Goal: Communication & Community: Answer question/provide support

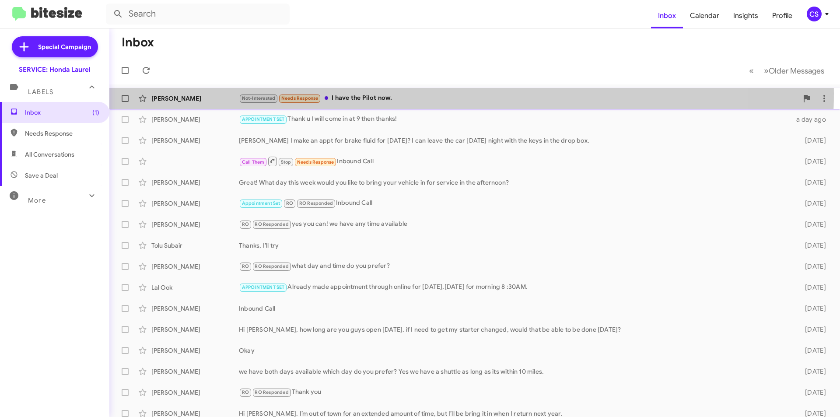
drag, startPoint x: 402, startPoint y: 93, endPoint x: 406, endPoint y: 95, distance: 4.6
click at [404, 92] on div "[PERSON_NAME] Not-Interested Needs Response I have the Pilot now. 2 hours ago" at bounding box center [474, 99] width 717 height 18
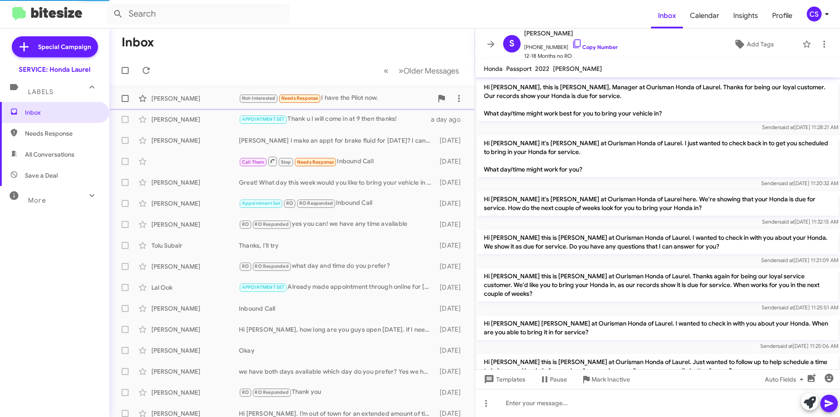
scroll to position [224, 0]
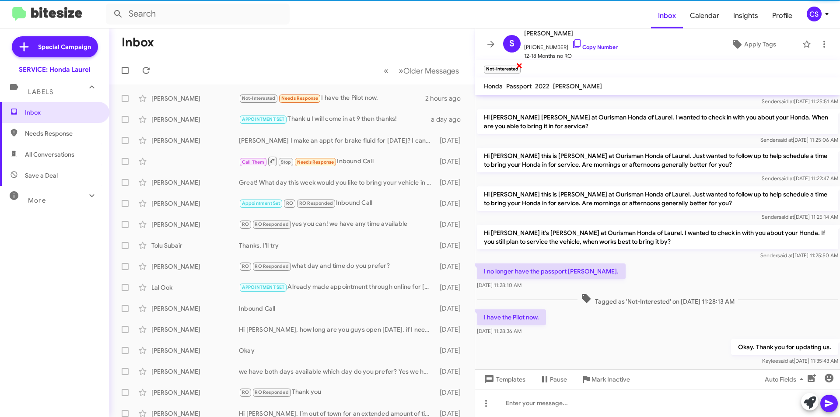
click at [519, 66] on span "×" at bounding box center [519, 65] width 7 height 11
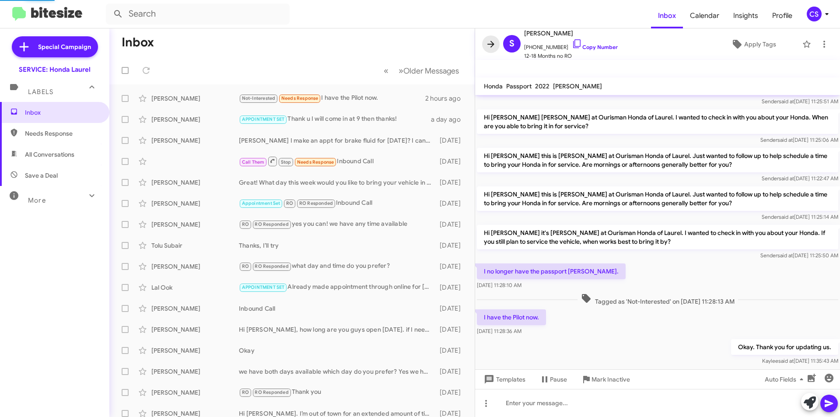
click at [491, 42] on icon at bounding box center [491, 44] width 11 height 11
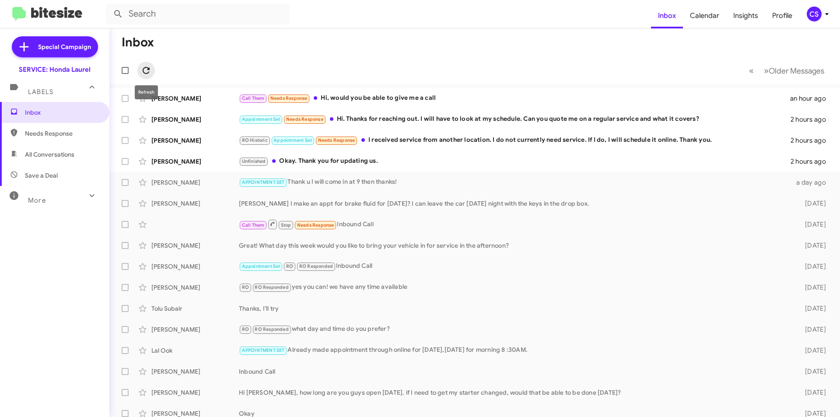
click at [145, 70] on icon at bounding box center [146, 70] width 11 height 11
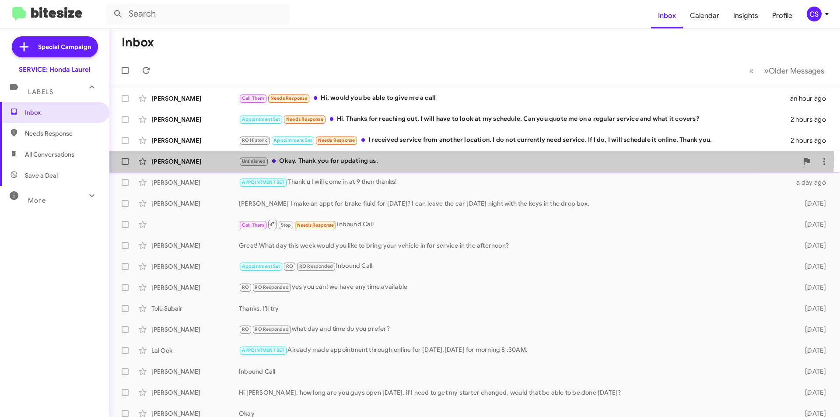
click at [407, 158] on div "Unfinished Okay. Thank you for updating us." at bounding box center [518, 161] width 559 height 10
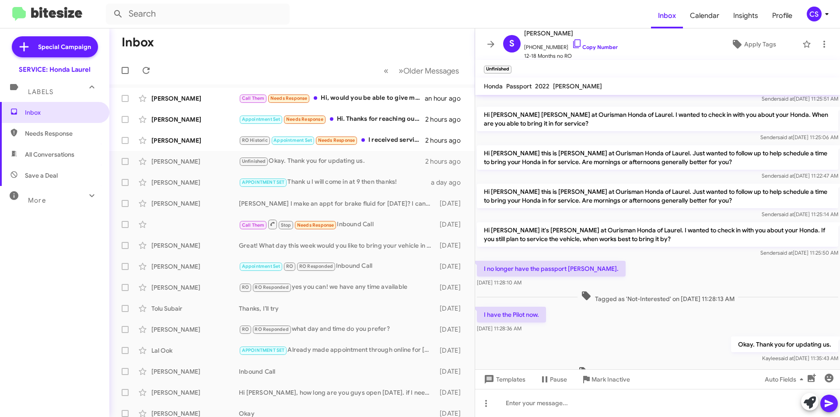
scroll to position [260, 0]
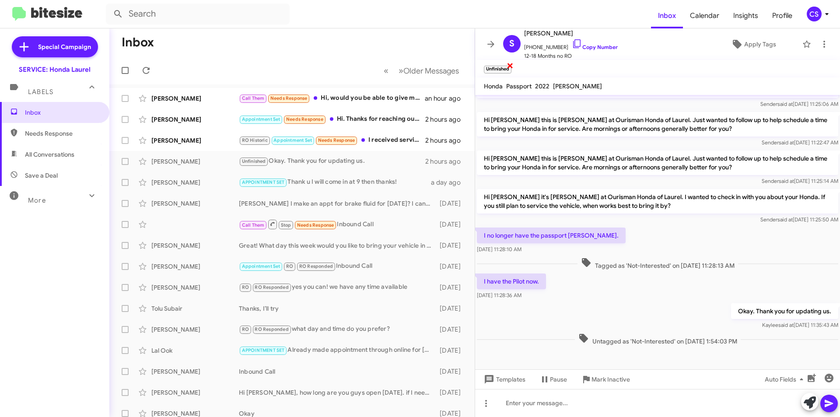
click at [511, 65] on span "×" at bounding box center [510, 65] width 7 height 11
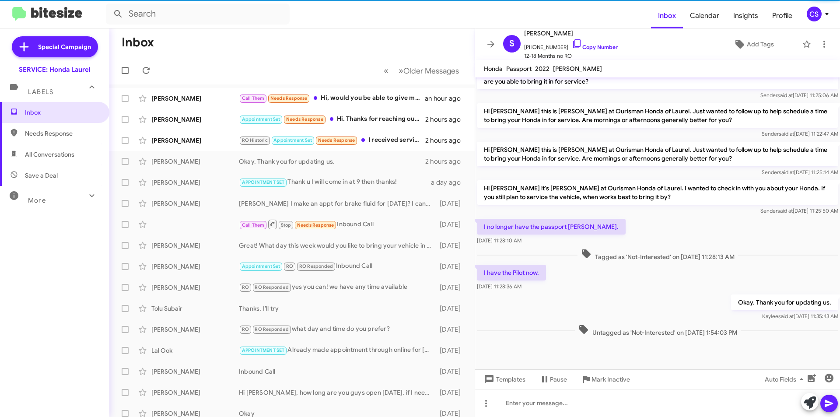
scroll to position [242, 0]
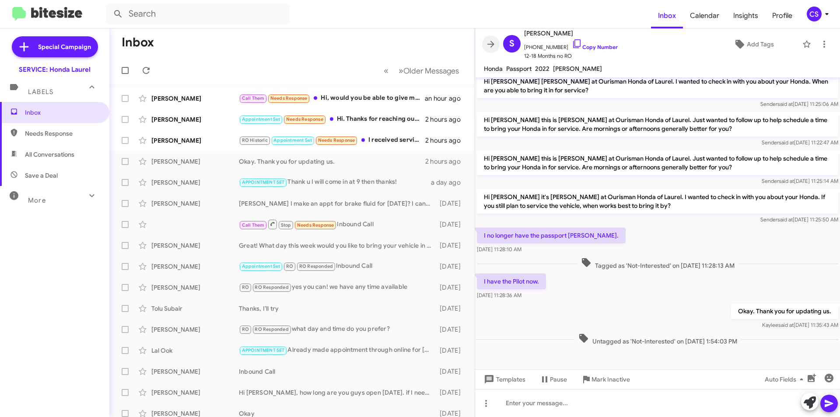
click at [491, 42] on icon at bounding box center [491, 44] width 11 height 11
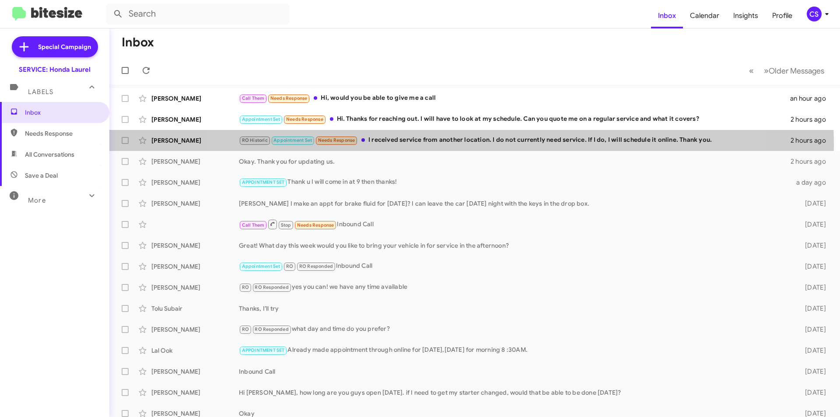
drag, startPoint x: 466, startPoint y: 145, endPoint x: 470, endPoint y: 153, distance: 9.2
click at [467, 143] on div "RO Historic Appointment Set Needs Response I received service from another loca…" at bounding box center [515, 140] width 552 height 10
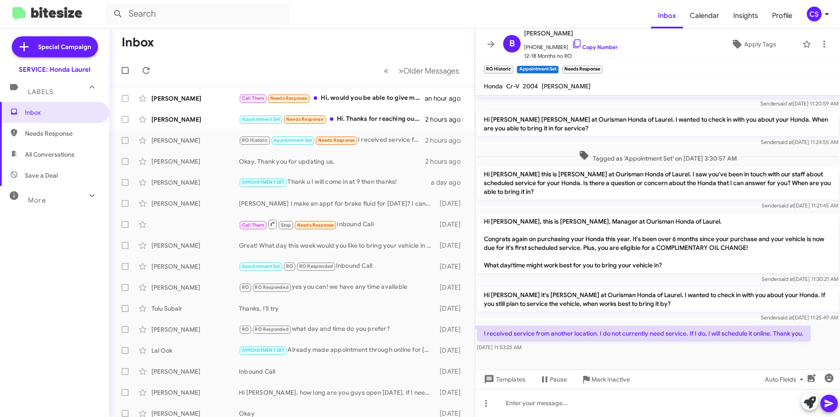
scroll to position [158, 0]
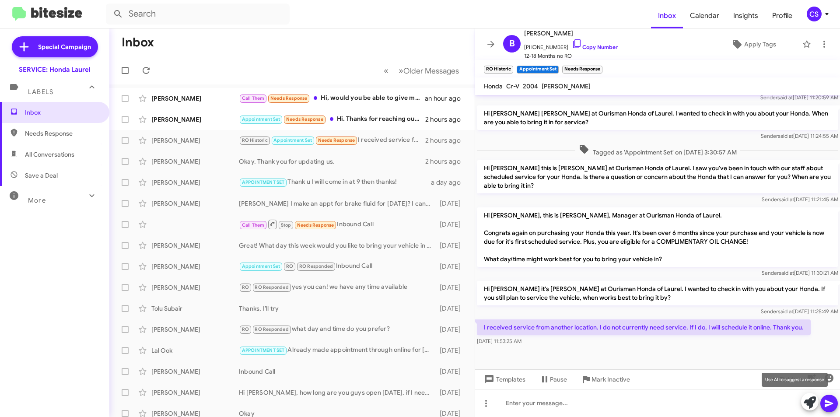
click at [810, 400] on icon at bounding box center [810, 403] width 12 height 12
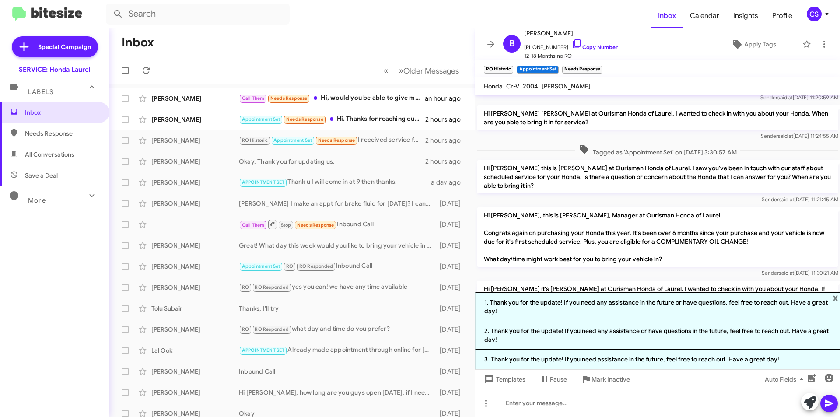
click at [653, 358] on li "3. Thank you for the update! If you need assistance in the future, feel free to…" at bounding box center [657, 360] width 365 height 20
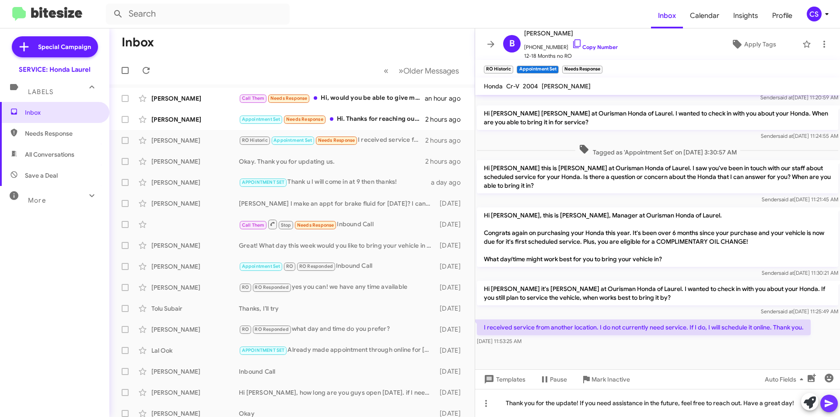
click at [832, 399] on icon at bounding box center [829, 403] width 11 height 11
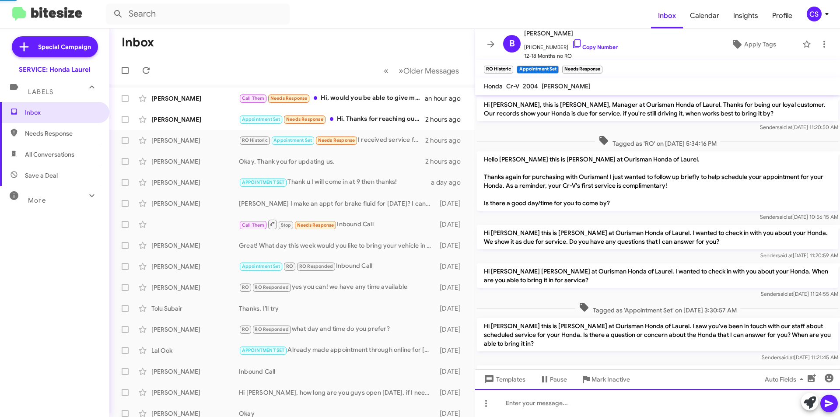
scroll to position [190, 0]
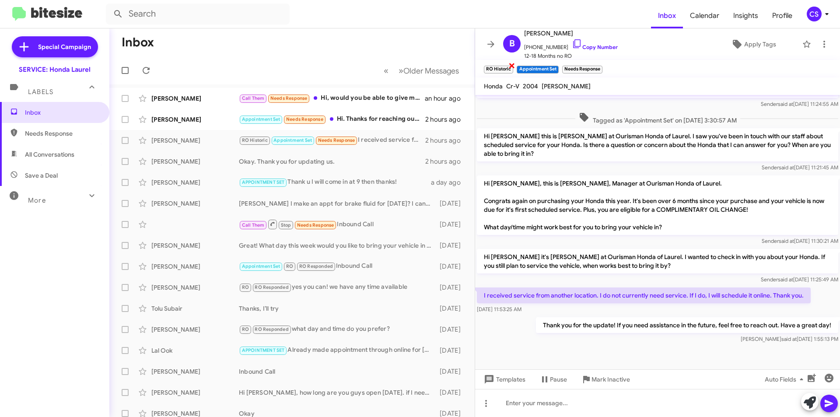
click at [509, 64] on span "×" at bounding box center [512, 65] width 7 height 11
click at [489, 48] on icon at bounding box center [491, 44] width 11 height 11
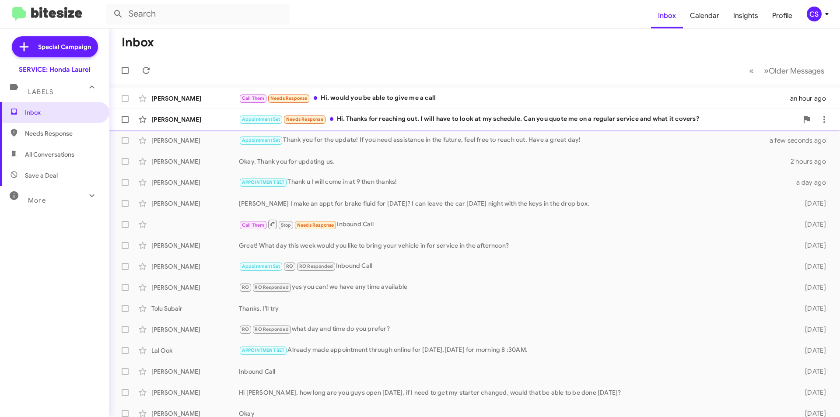
click at [477, 113] on div "[PERSON_NAME] Appointment Set Needs Response Hi. Thanks for reaching out. I wil…" at bounding box center [474, 120] width 717 height 18
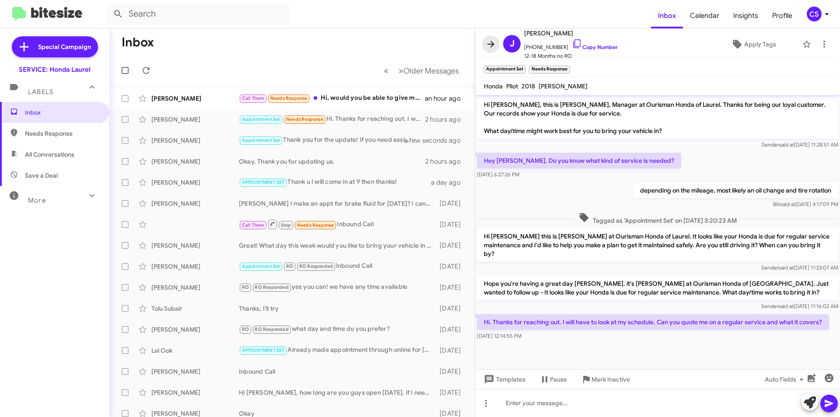
click at [495, 43] on icon at bounding box center [491, 44] width 11 height 11
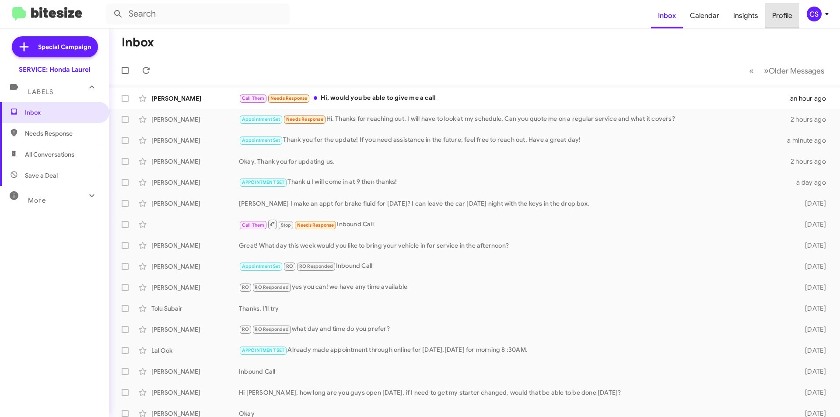
click at [784, 20] on span "Profile" at bounding box center [782, 15] width 34 height 25
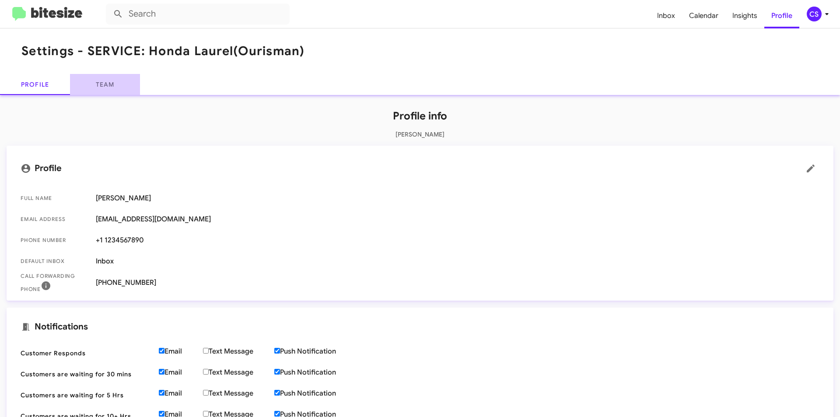
click at [118, 81] on link "Team" at bounding box center [105, 84] width 70 height 21
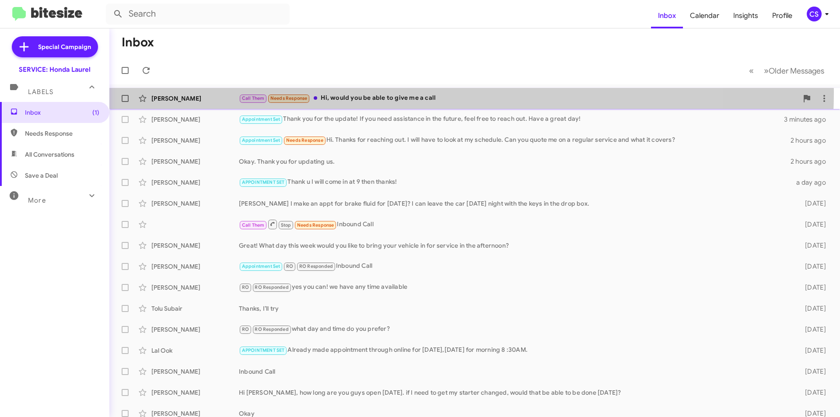
click at [390, 92] on div "[PERSON_NAME] Call Them Needs Response Hi, would you be able to give me a call …" at bounding box center [474, 99] width 717 height 18
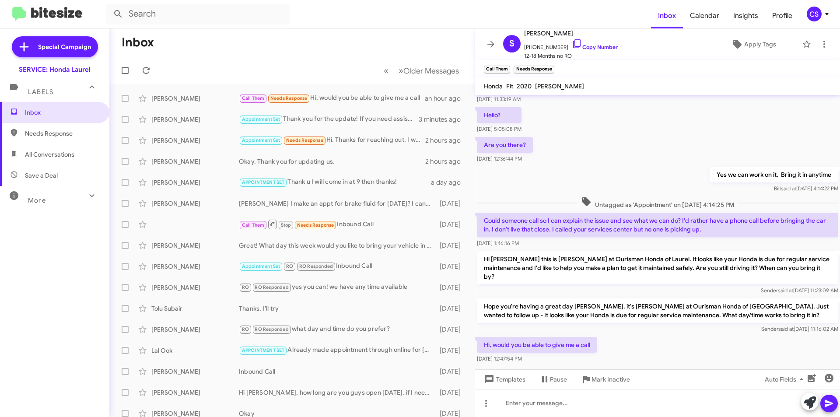
scroll to position [102, 0]
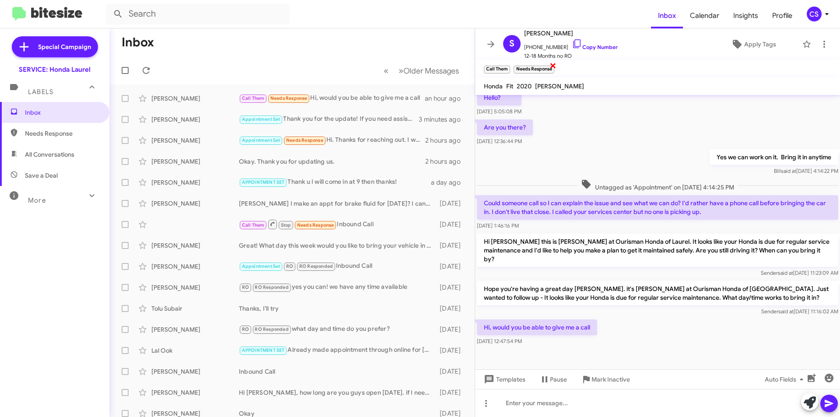
click at [555, 64] on span "×" at bounding box center [553, 65] width 7 height 11
drag, startPoint x: 496, startPoint y: 41, endPoint x: 374, endPoint y: 80, distance: 128.3
click at [494, 41] on icon at bounding box center [491, 44] width 11 height 11
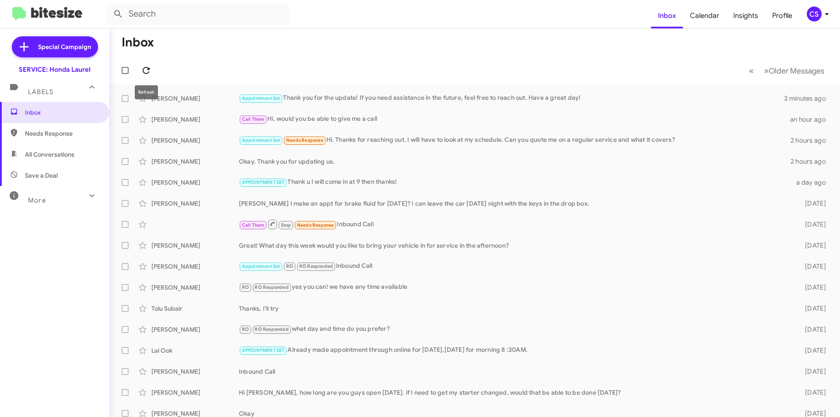
click at [146, 66] on icon at bounding box center [146, 70] width 11 height 11
click at [467, 137] on div "Appointment Set Needs Response Hi. Thanks for reaching out. I will have to look…" at bounding box center [518, 140] width 559 height 10
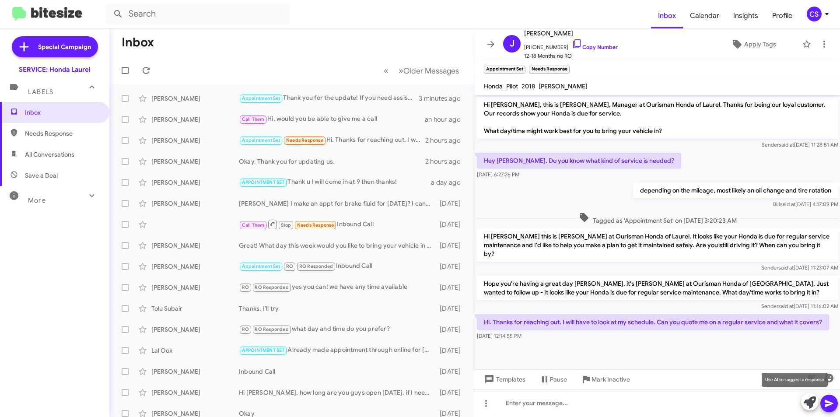
click at [813, 400] on icon at bounding box center [810, 403] width 12 height 12
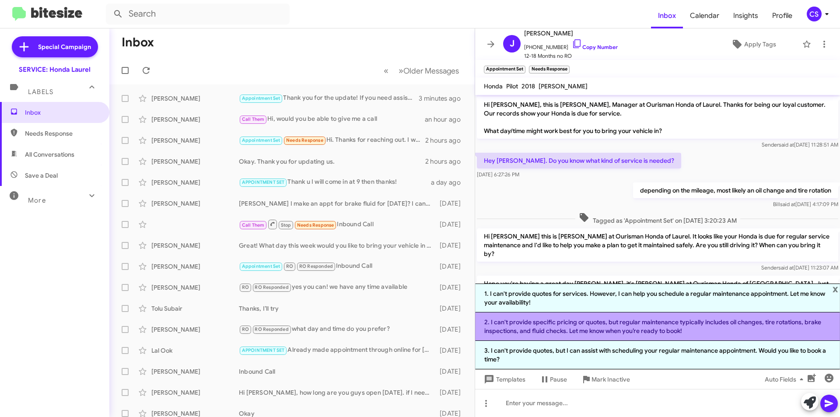
click at [648, 319] on li "2. I can't provide specific pricing or quotes, but regular maintenance typicall…" at bounding box center [657, 326] width 365 height 28
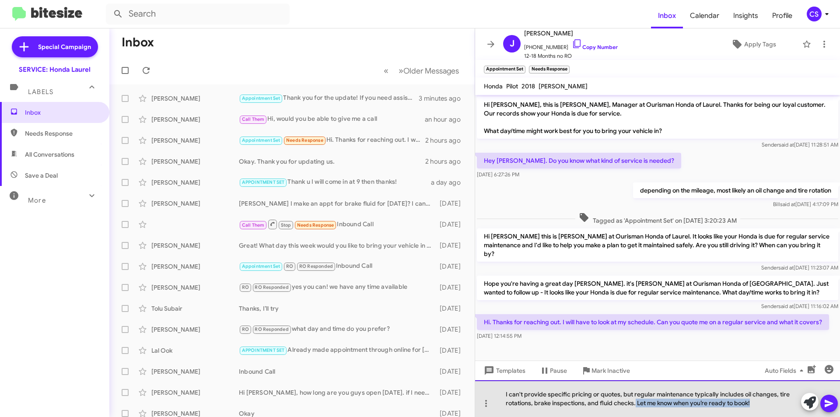
drag, startPoint x: 765, startPoint y: 407, endPoint x: 636, endPoint y: 406, distance: 129.5
click at [636, 406] on div "I can't provide specific pricing or quotes, but regular maintenance typically i…" at bounding box center [657, 398] width 365 height 37
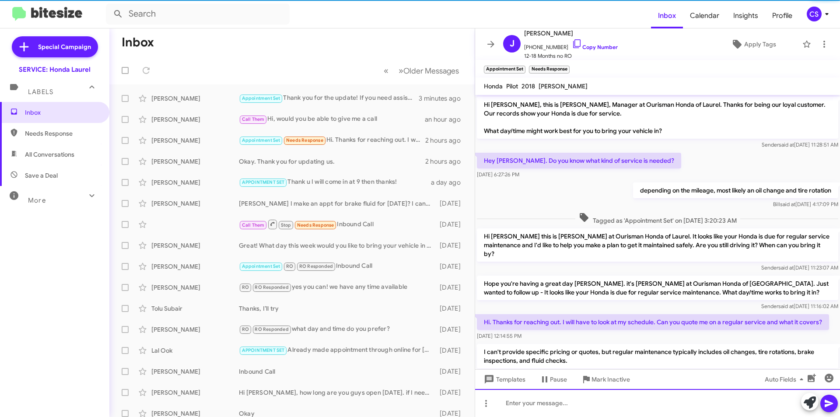
scroll to position [20, 0]
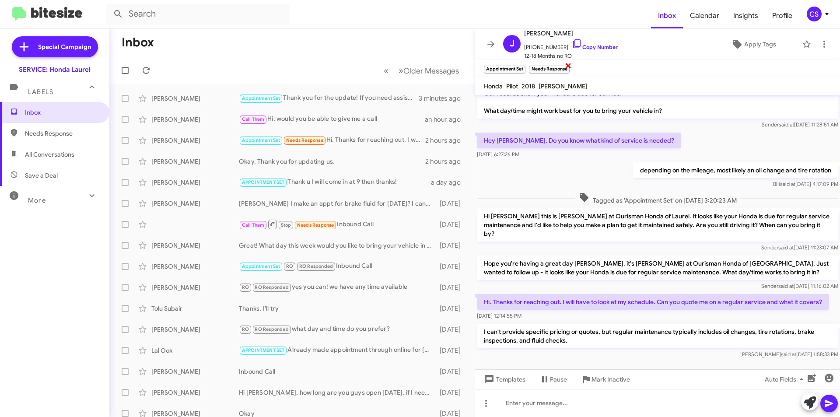
click at [570, 63] on span "×" at bounding box center [568, 65] width 7 height 11
click at [491, 43] on icon at bounding box center [491, 44] width 11 height 11
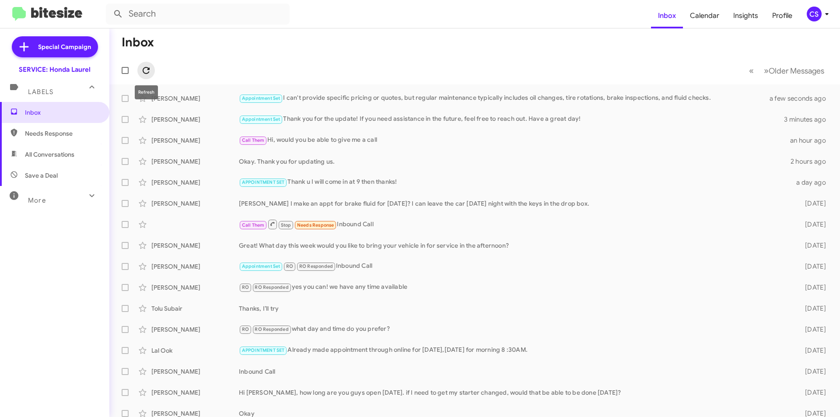
click at [151, 70] on span at bounding box center [146, 70] width 18 height 11
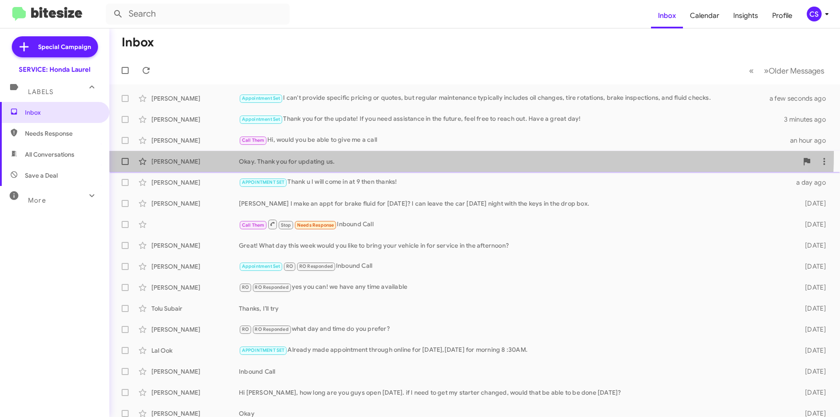
click at [432, 154] on div "[PERSON_NAME]. Thank you for updating us. 2 hours ago" at bounding box center [474, 162] width 717 height 18
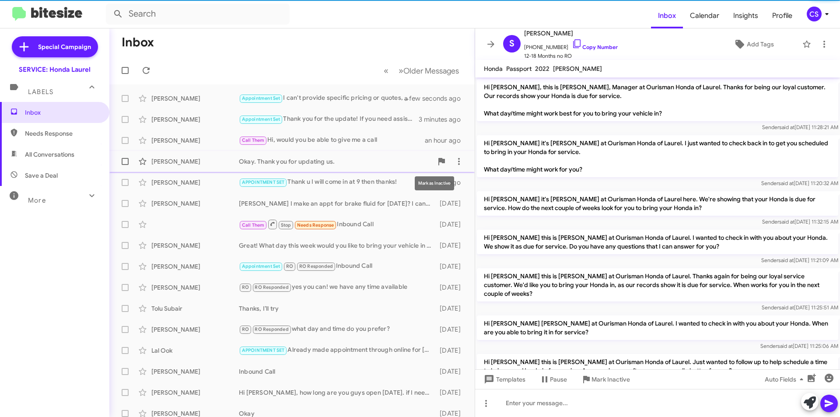
scroll to position [260, 0]
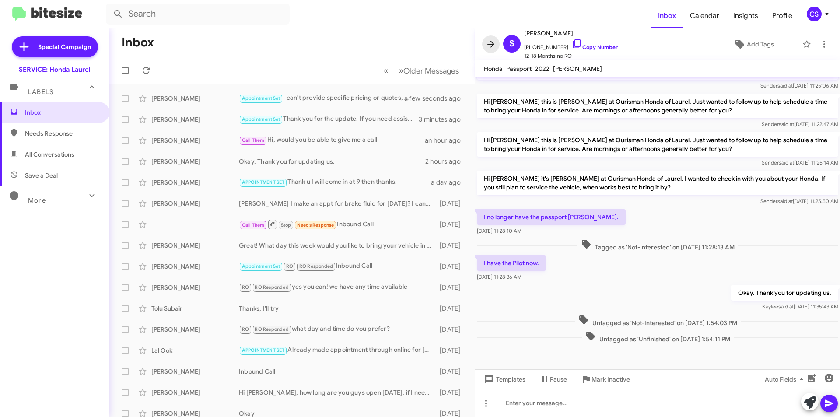
click at [493, 42] on icon at bounding box center [491, 44] width 7 height 7
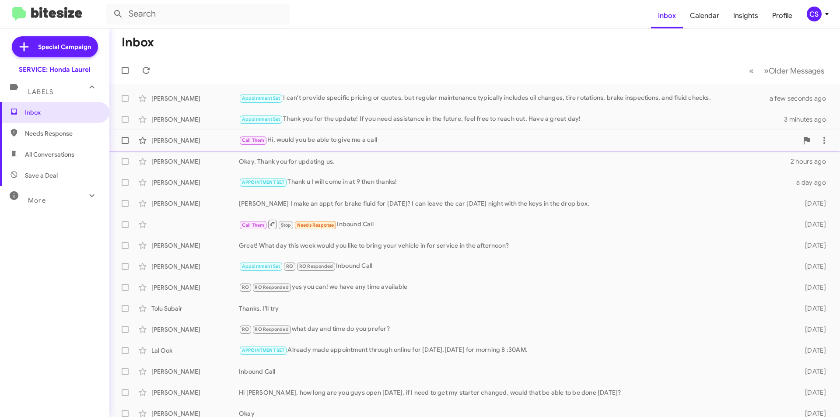
click at [392, 140] on div "Call Them Hi, would you be able to give me a call" at bounding box center [518, 140] width 559 height 10
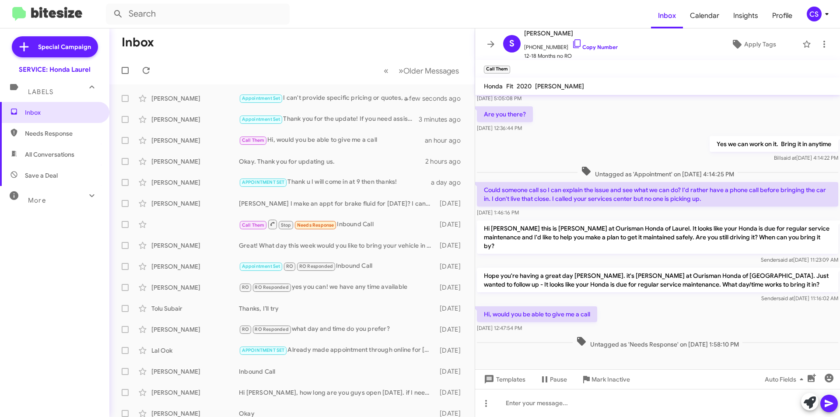
scroll to position [120, 0]
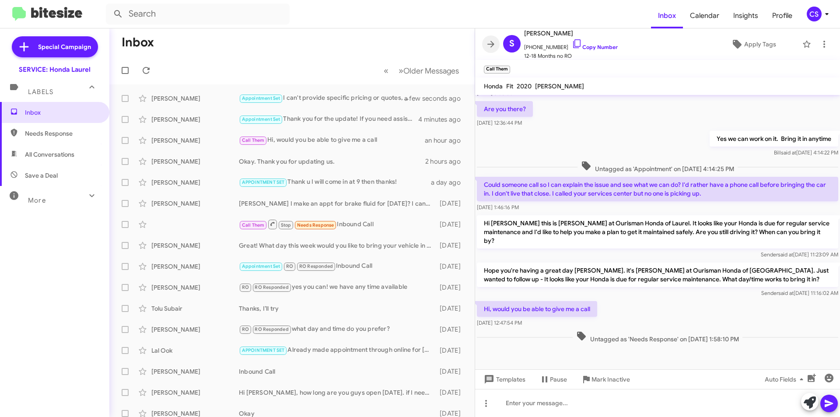
click at [491, 43] on icon at bounding box center [491, 44] width 11 height 11
